Goal: Task Accomplishment & Management: Manage account settings

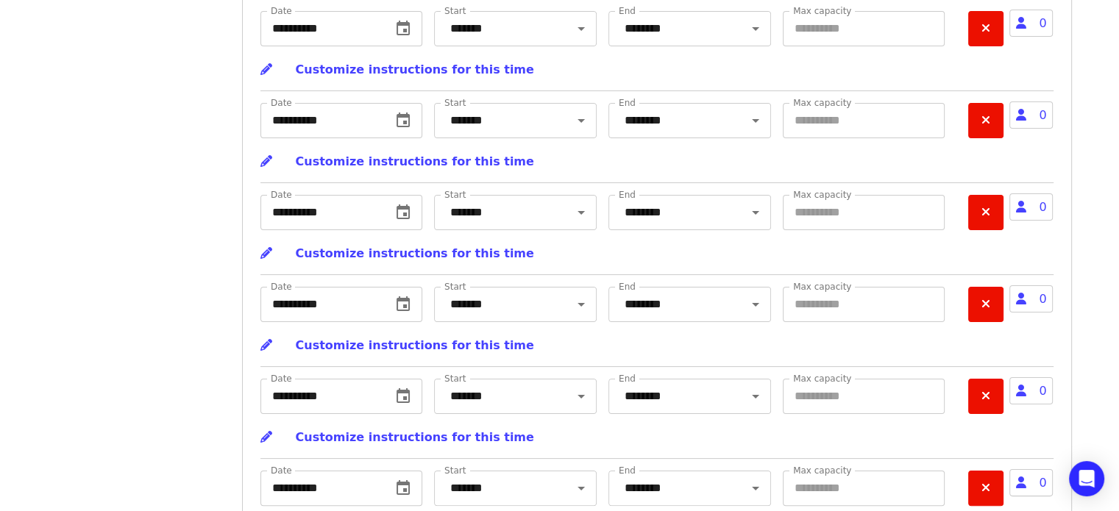
scroll to position [6026, 0]
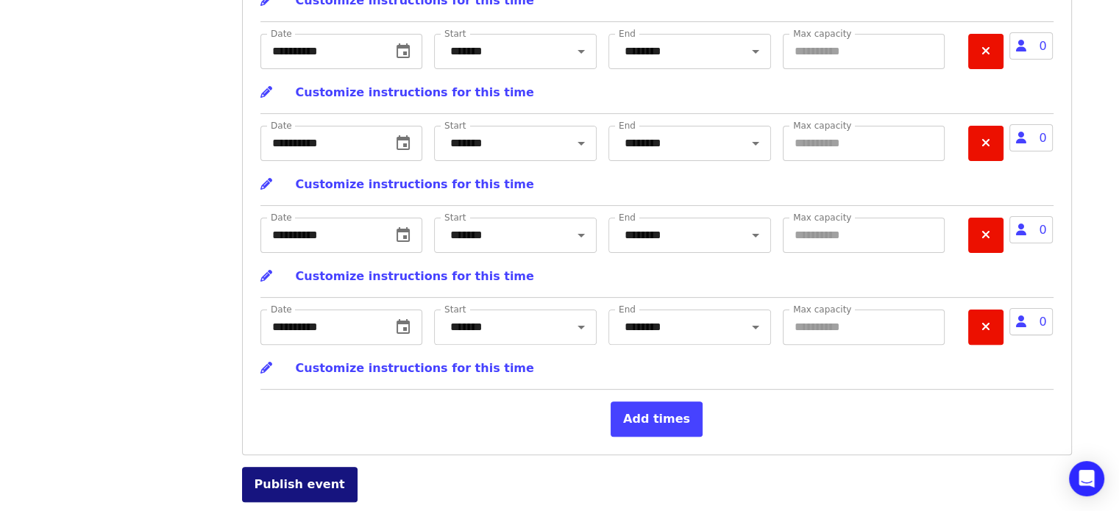
click at [288, 494] on button "Publish event" at bounding box center [299, 484] width 115 height 35
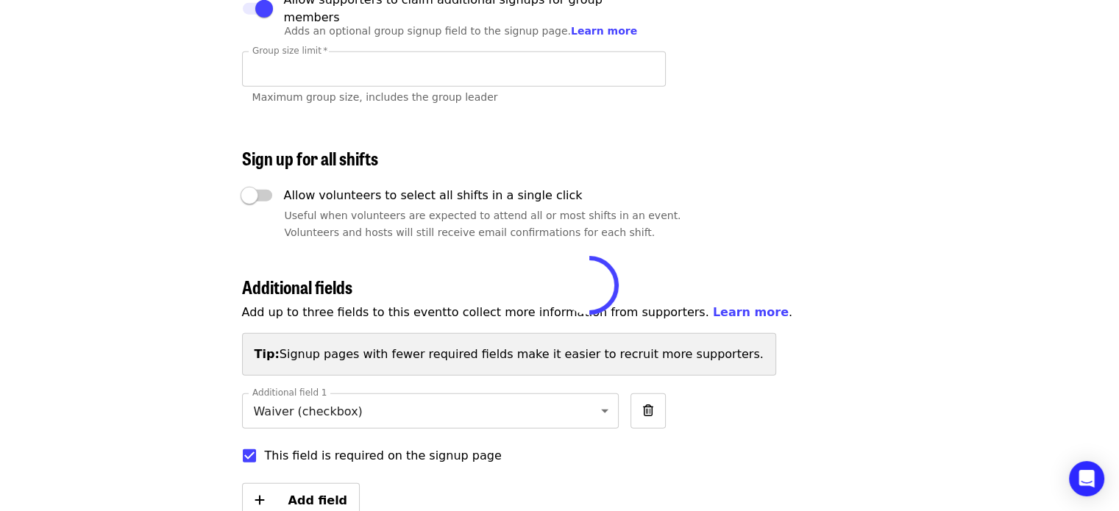
scroll to position [3399, 0]
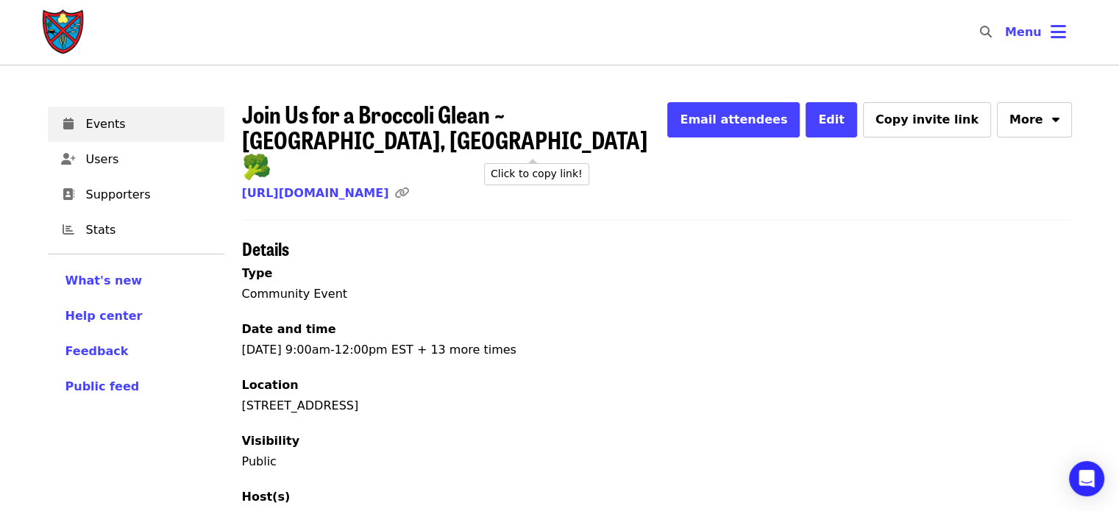
click at [409, 186] on icon "link icon" at bounding box center [401, 193] width 15 height 14
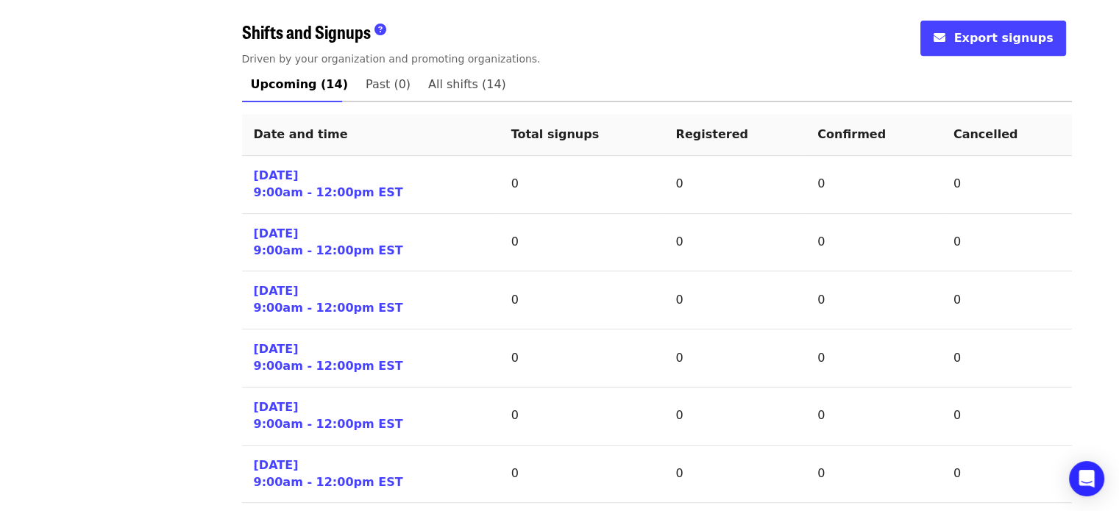
scroll to position [612, 0]
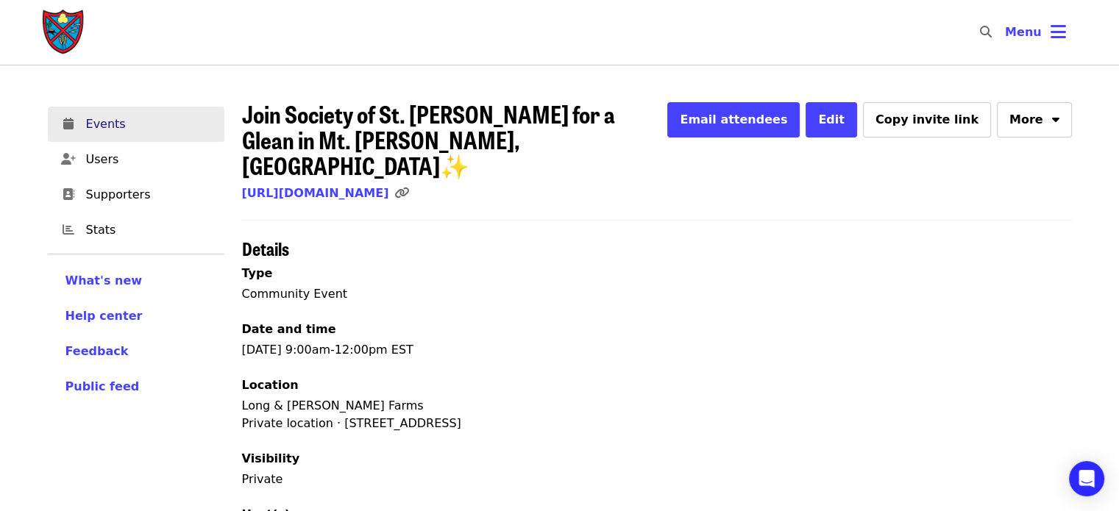
click at [115, 130] on span "Events" at bounding box center [149, 124] width 127 height 18
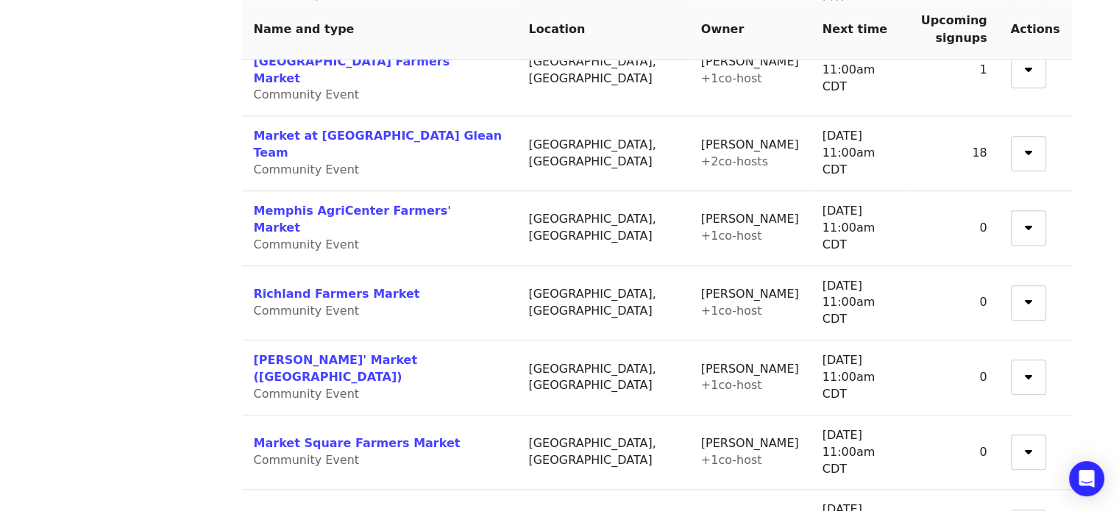
scroll to position [1423, 0]
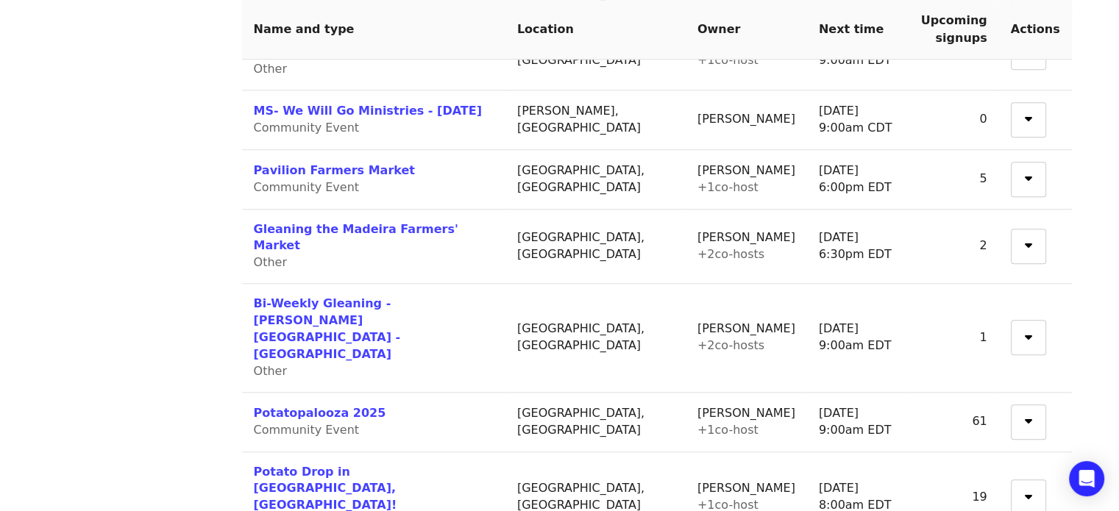
scroll to position [1353, 0]
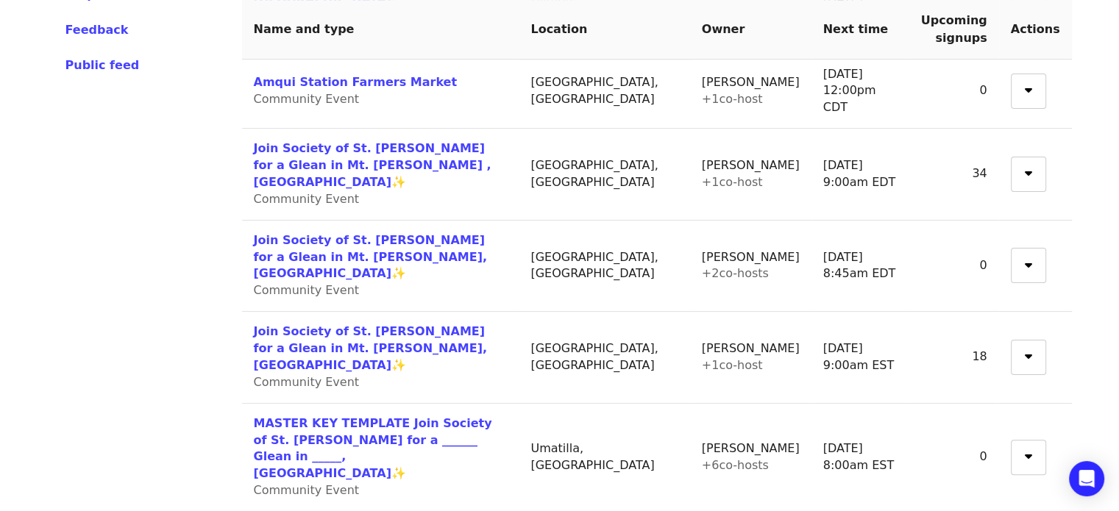
scroll to position [322, 0]
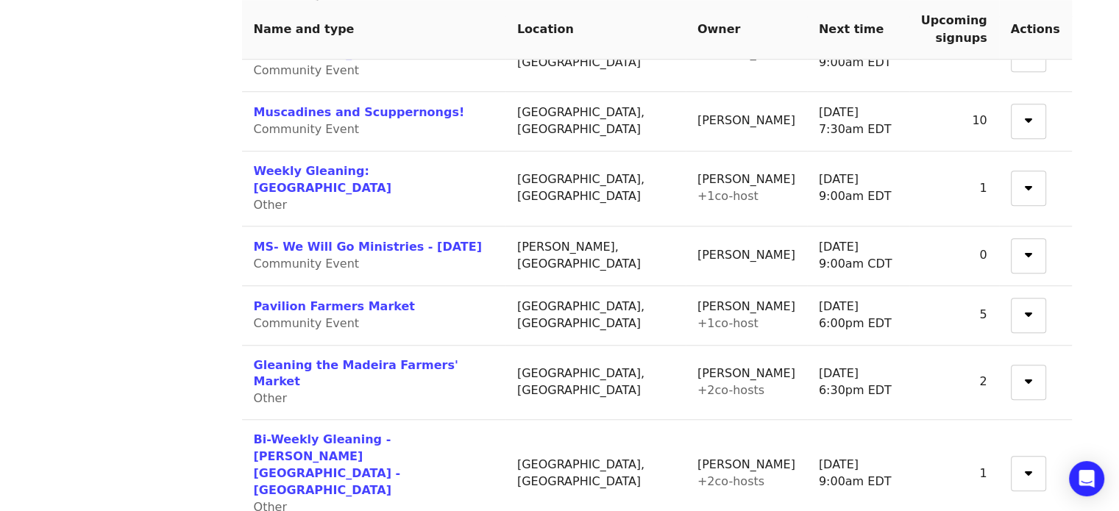
scroll to position [1364, 0]
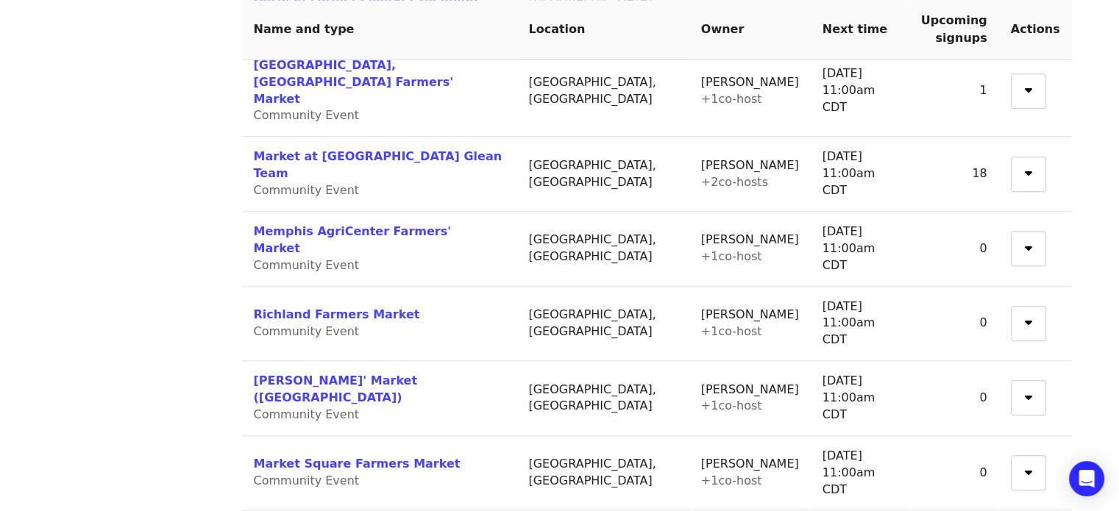
scroll to position [1423, 0]
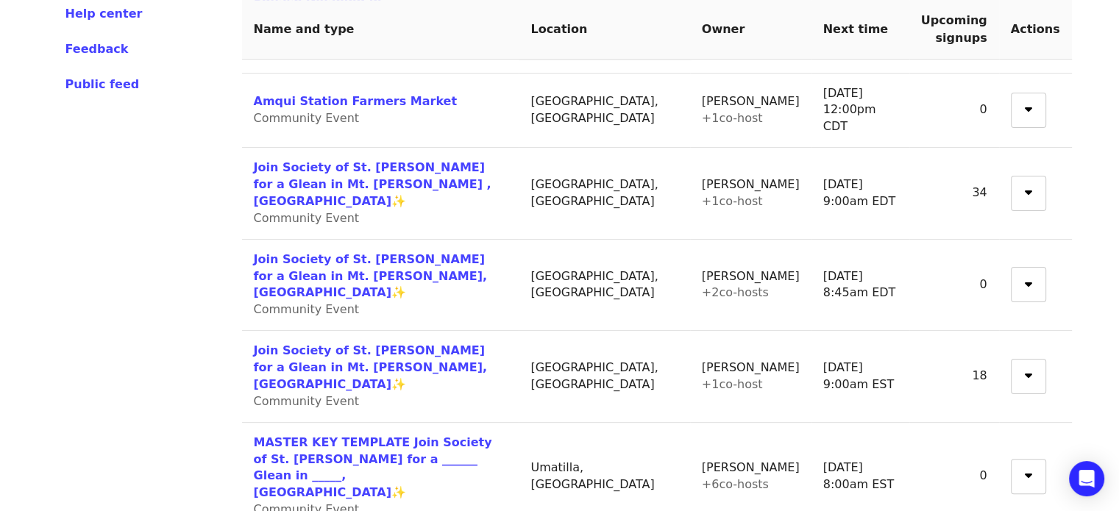
scroll to position [260, 0]
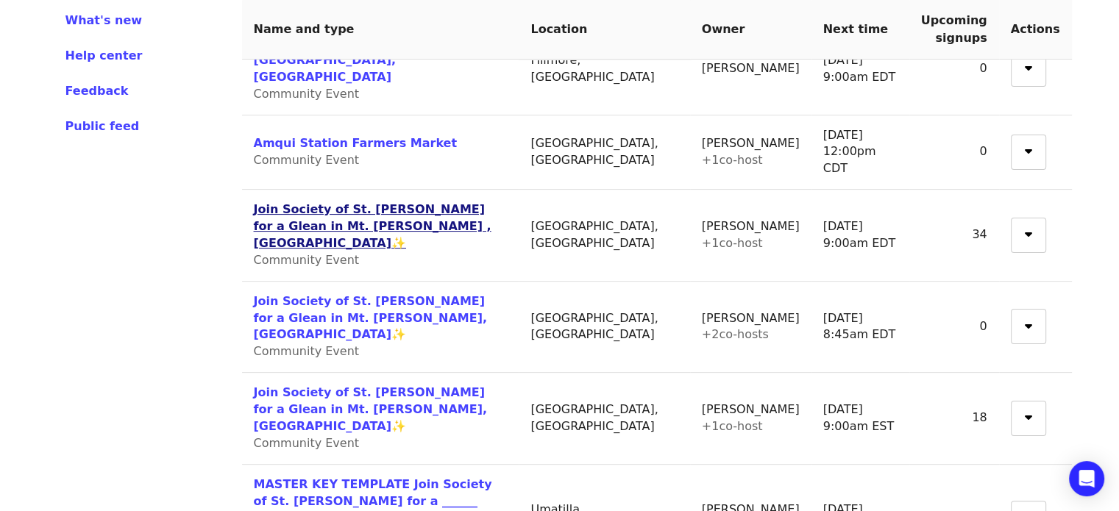
click at [406, 202] on link "Join Society of St. Andrew for a Glean in Mt. Dora , FL✨" at bounding box center [373, 226] width 238 height 48
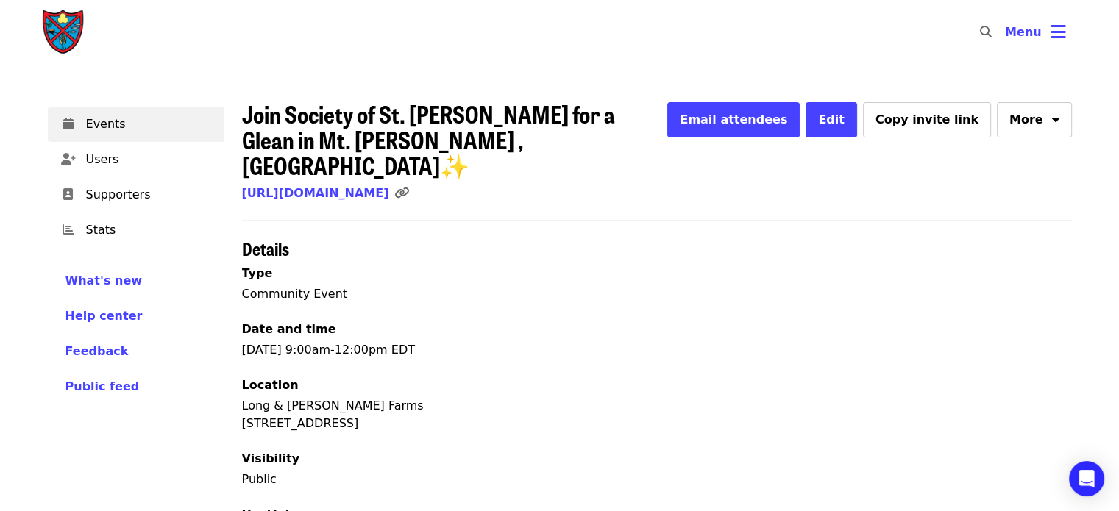
scroll to position [47, 0]
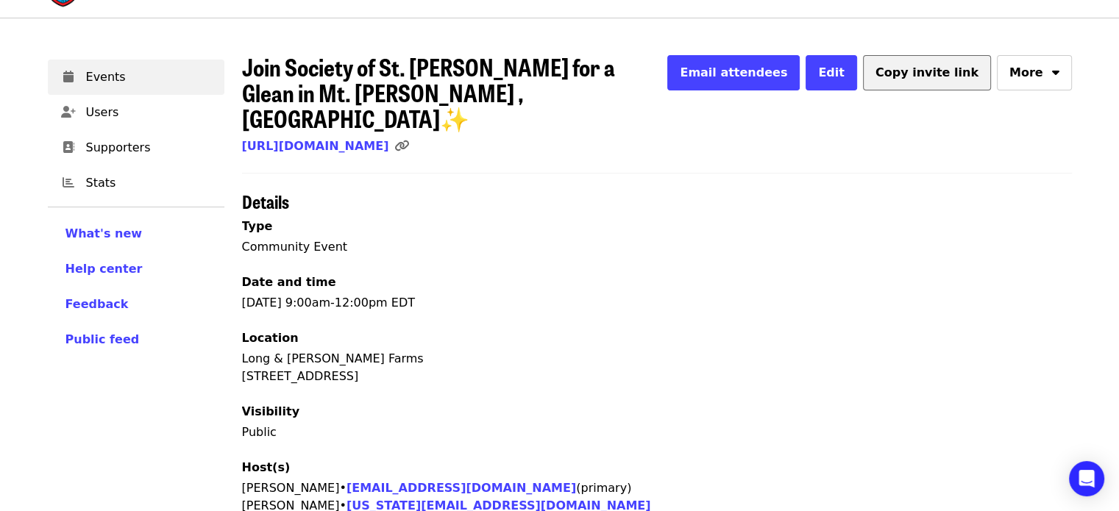
click at [955, 74] on span "Copy invite link" at bounding box center [926, 72] width 103 height 14
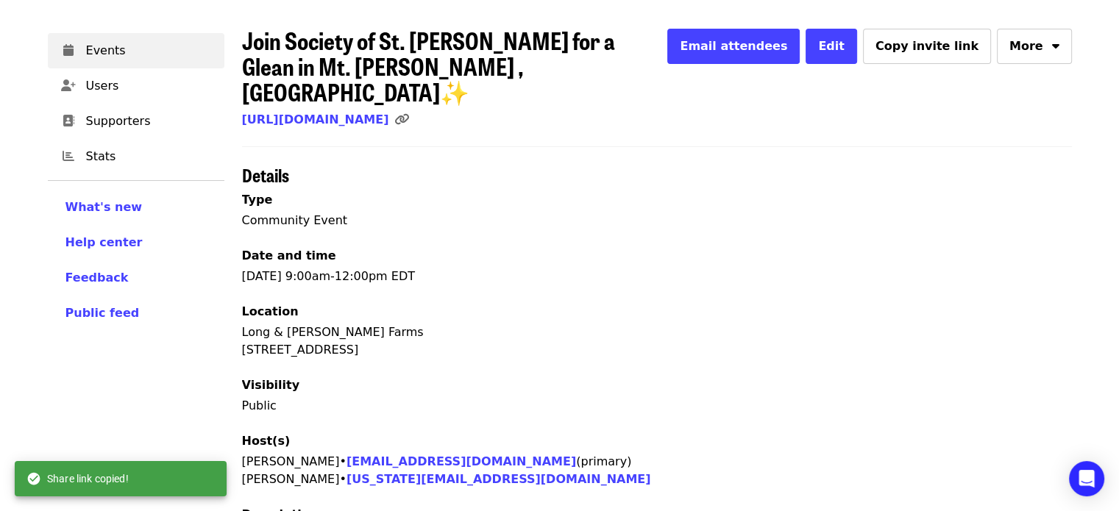
scroll to position [68, 0]
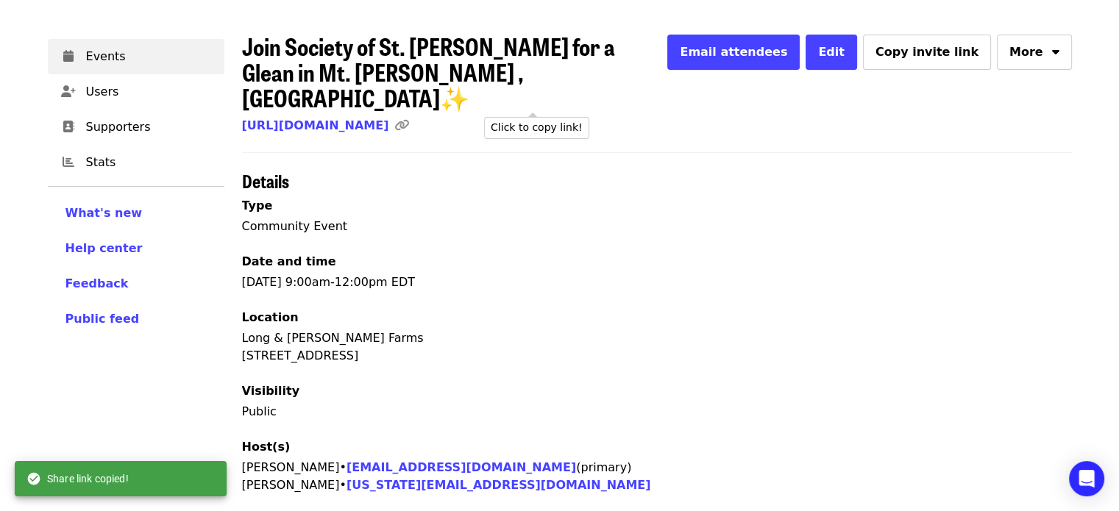
click at [409, 118] on icon "link icon" at bounding box center [401, 125] width 15 height 14
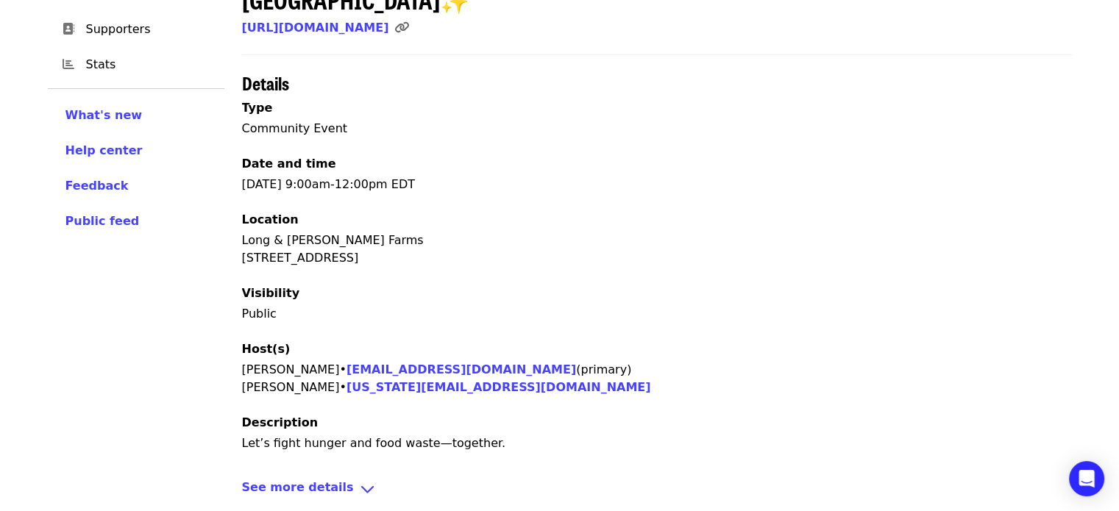
scroll to position [163, 0]
